Goal: Navigation & Orientation: Understand site structure

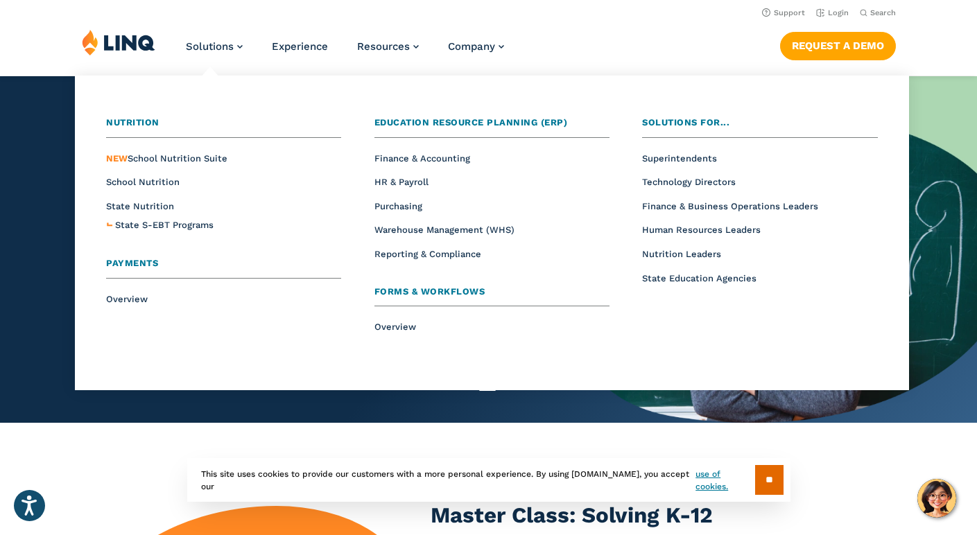
click at [135, 293] on li "Overview" at bounding box center [223, 299] width 235 height 18
click at [132, 302] on span "Overview" at bounding box center [127, 299] width 42 height 10
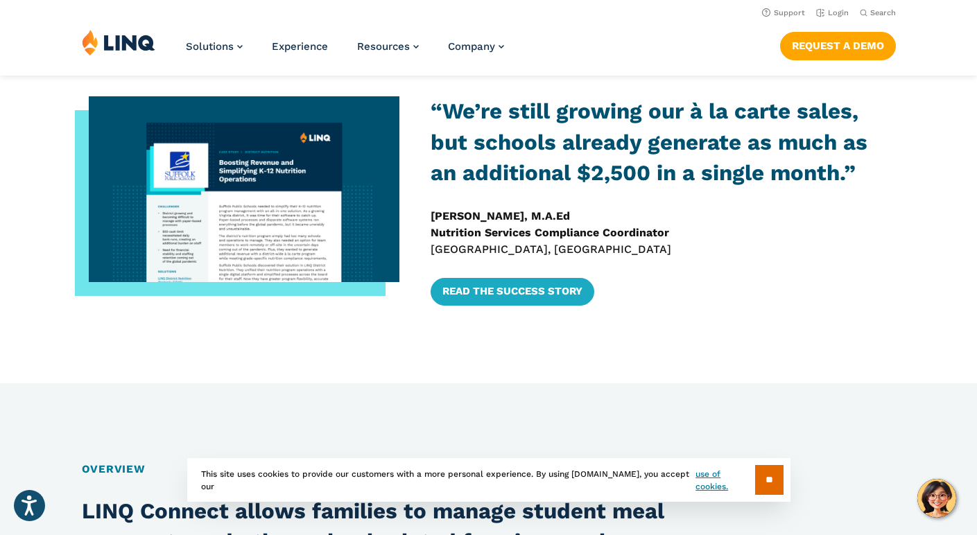
scroll to position [568, 0]
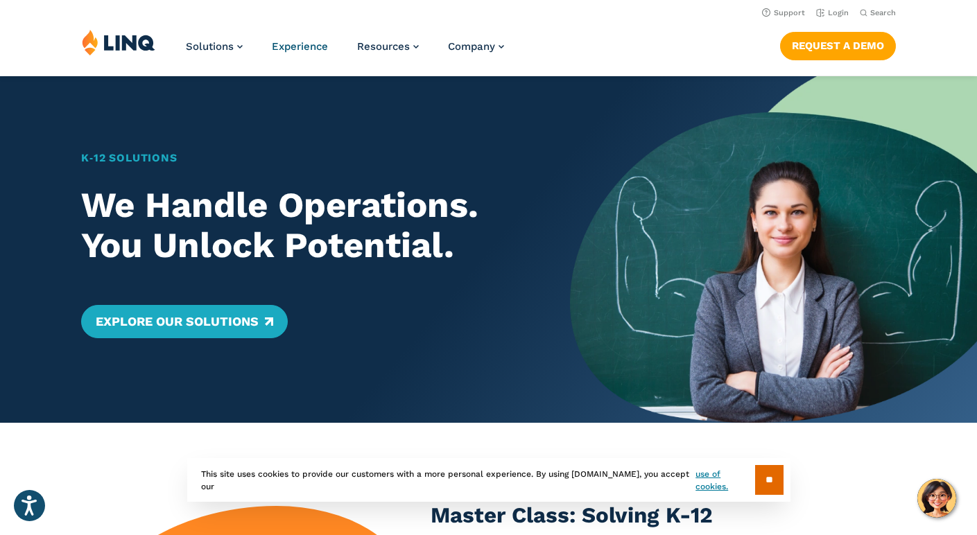
click at [292, 41] on span "Experience" at bounding box center [300, 46] width 56 height 12
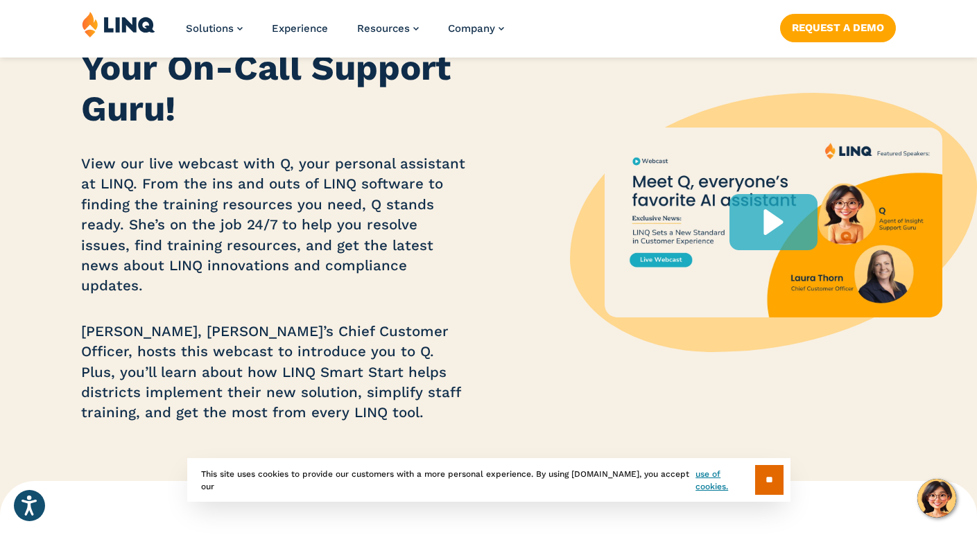
scroll to position [216, 0]
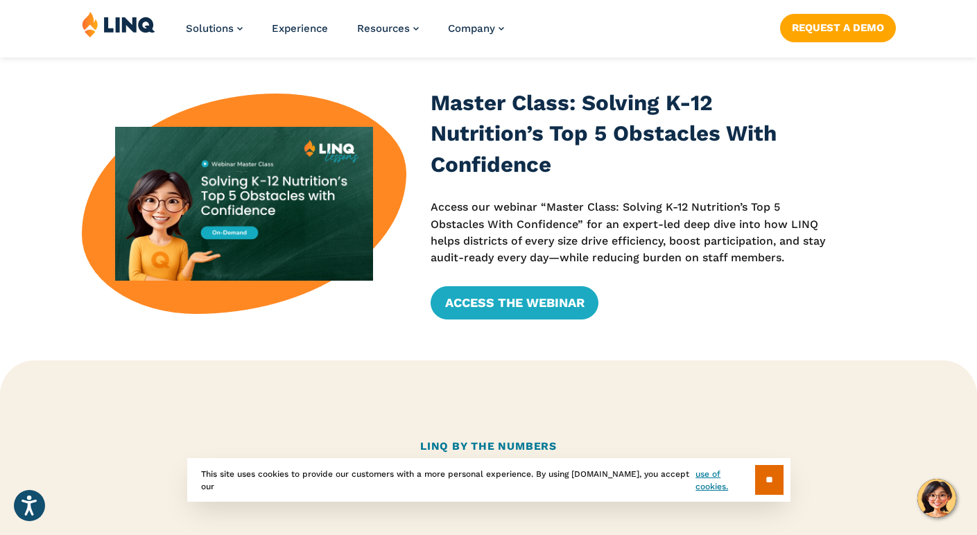
scroll to position [414, 0]
